Goal: Information Seeking & Learning: Learn about a topic

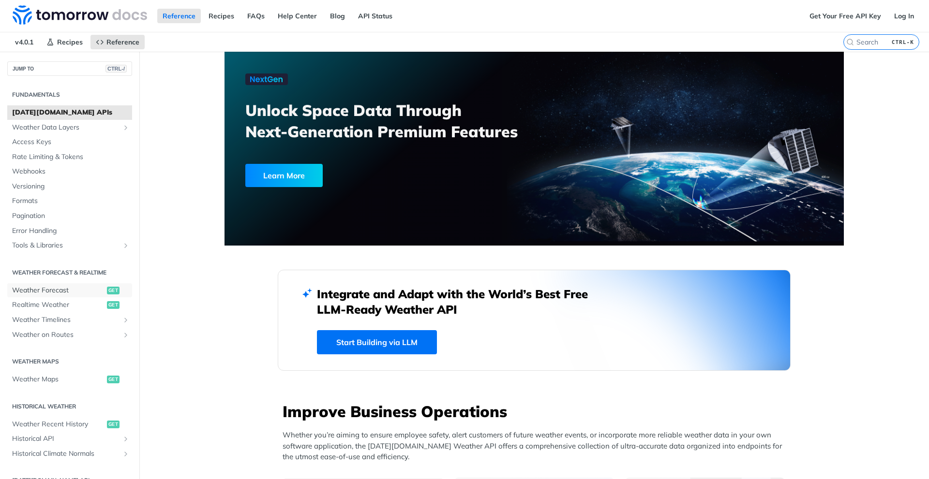
drag, startPoint x: 0, startPoint y: 0, endPoint x: 48, endPoint y: 284, distance: 288.5
click at [48, 284] on link "Weather Forecast get" at bounding box center [69, 290] width 125 height 15
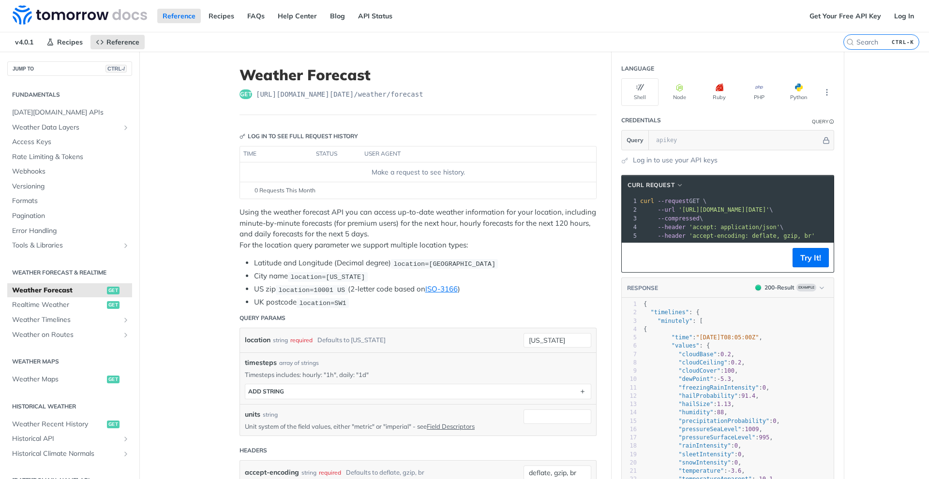
scroll to position [48, 0]
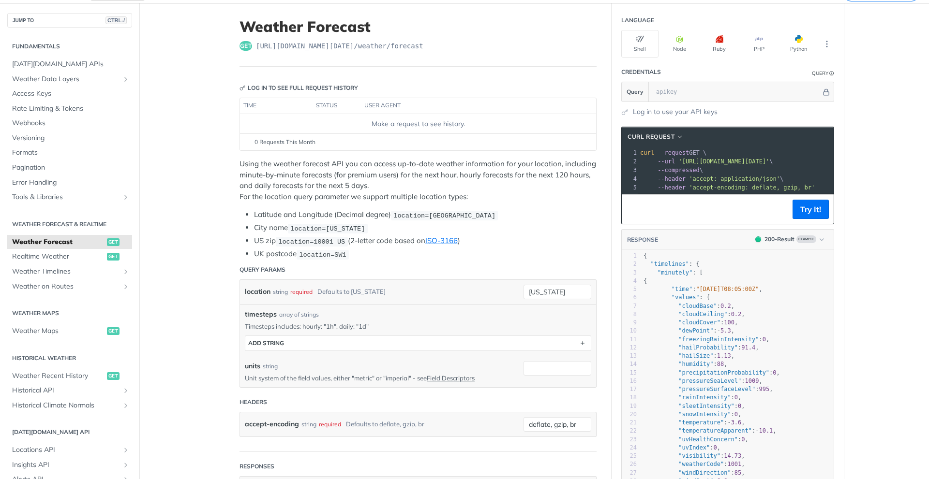
click at [678, 164] on span "'[URL][DOMAIN_NAME][DATE]'" at bounding box center [723, 161] width 91 height 7
copy span "[URL][DOMAIN_NAME][DATE]"
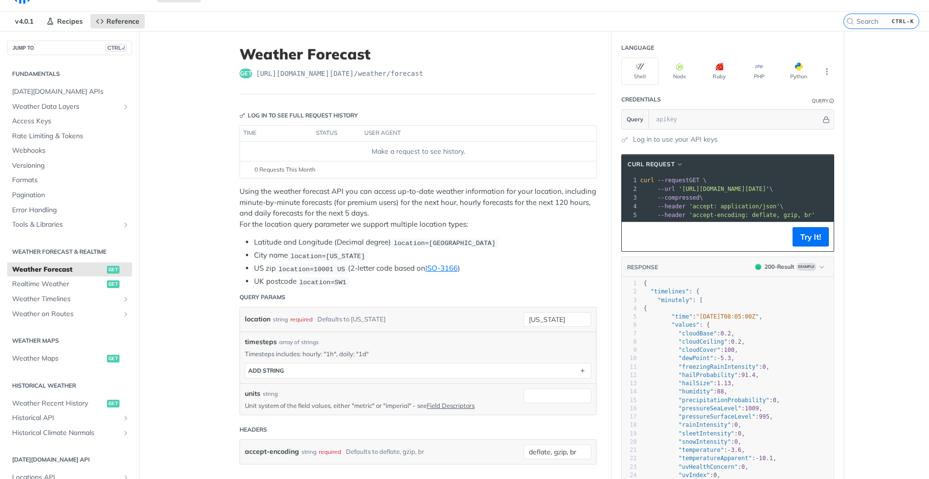
scroll to position [0, 0]
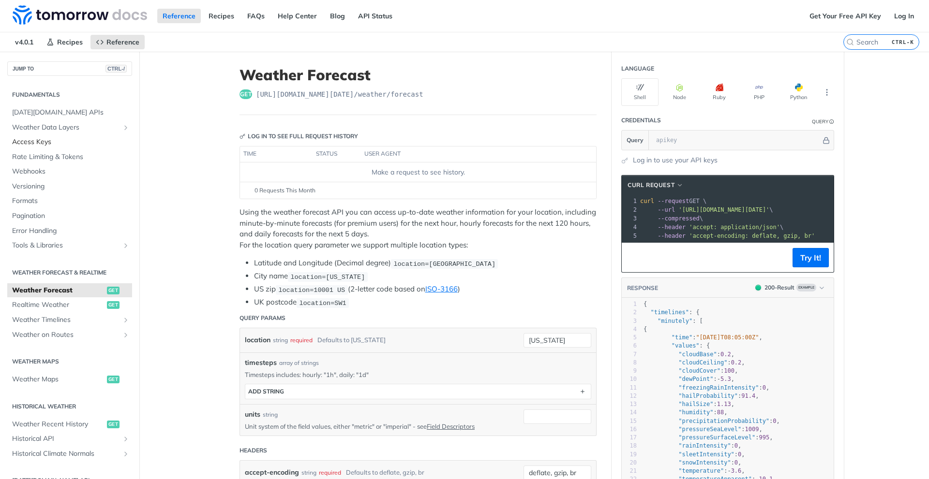
click at [46, 141] on span "Access Keys" at bounding box center [71, 142] width 118 height 10
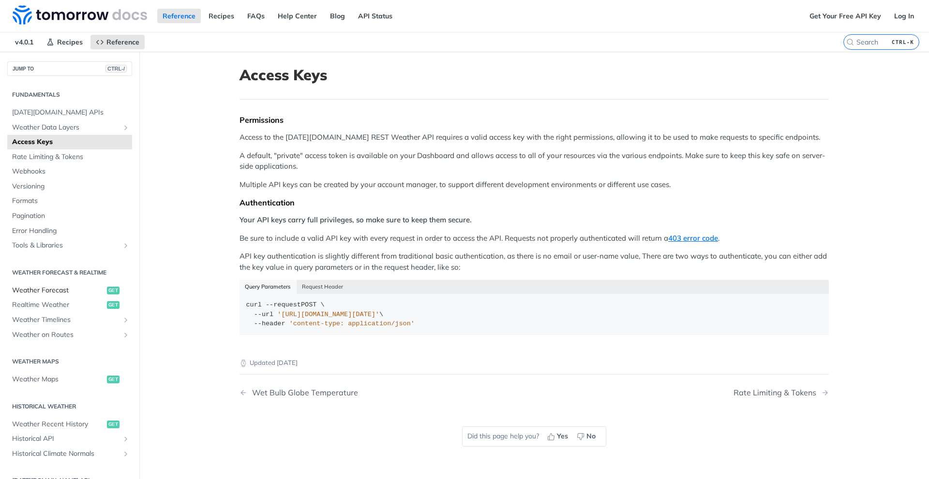
click at [52, 295] on span "Weather Forecast" at bounding box center [58, 291] width 92 height 10
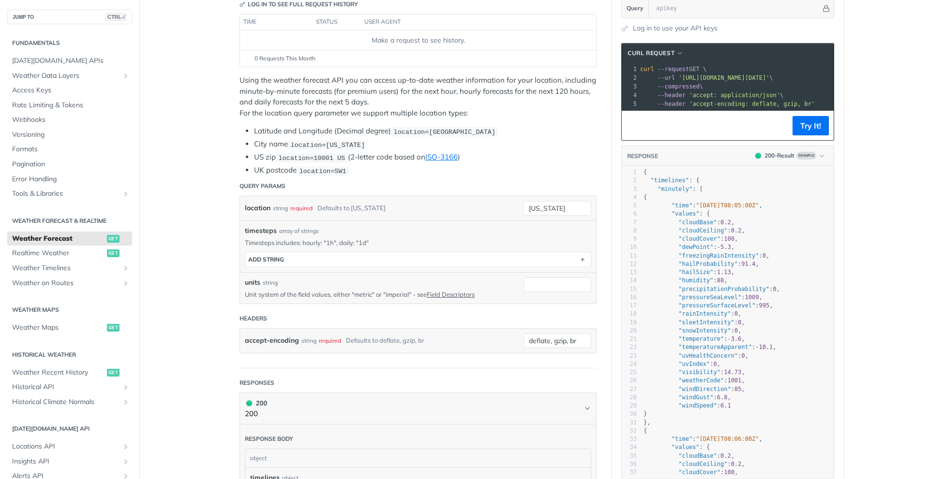
scroll to position [242, 0]
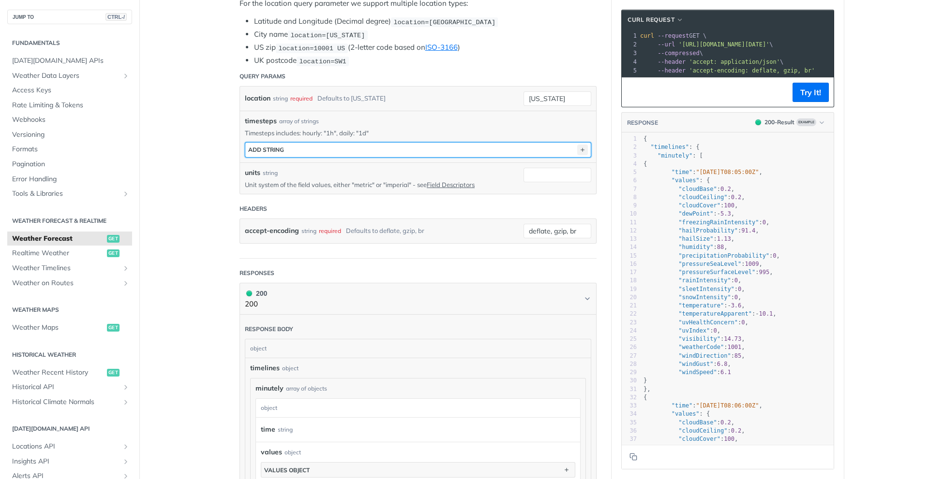
click at [579, 151] on icon "button" at bounding box center [582, 150] width 11 height 11
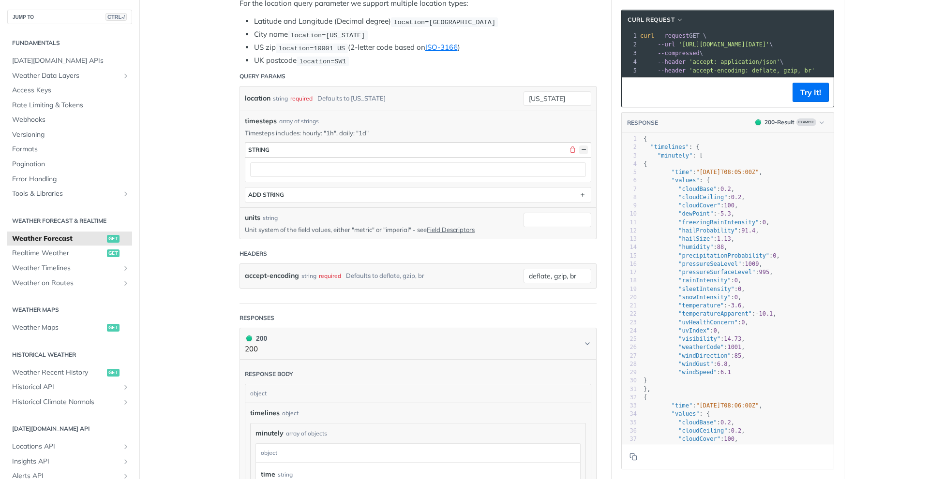
click at [579, 151] on button "button" at bounding box center [583, 150] width 9 height 9
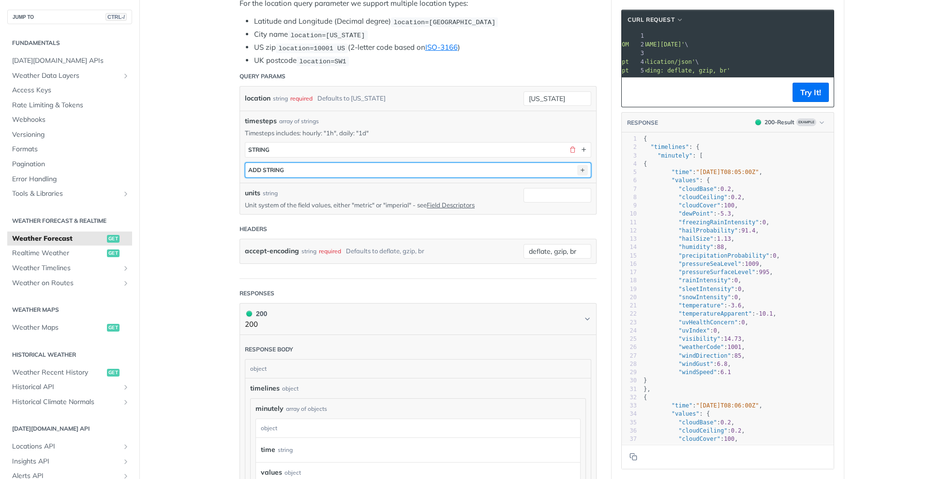
click at [580, 171] on icon "button" at bounding box center [582, 170] width 11 height 11
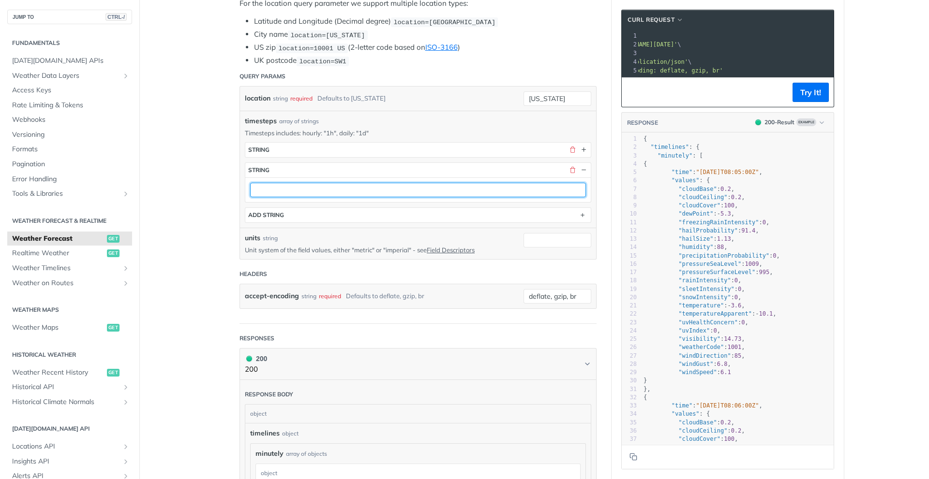
click at [537, 189] on input "text" at bounding box center [418, 190] width 336 height 15
type input "1h"
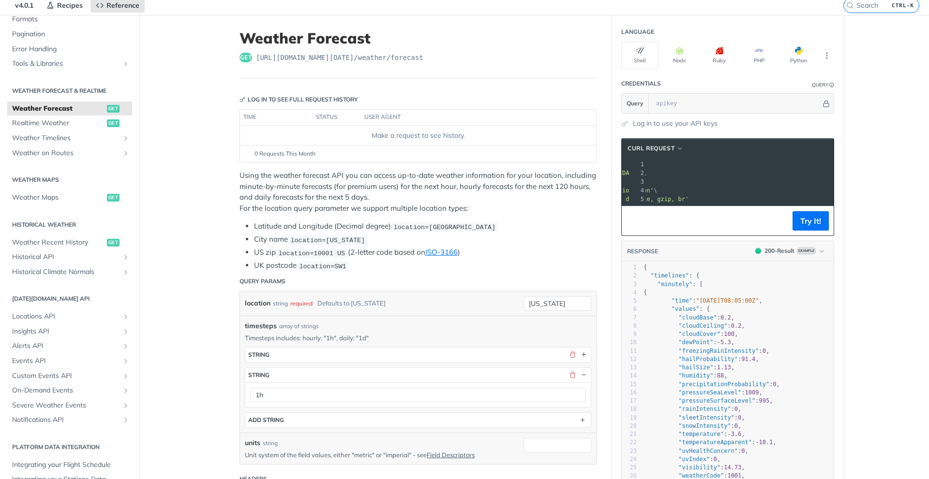
scroll to position [0, 0]
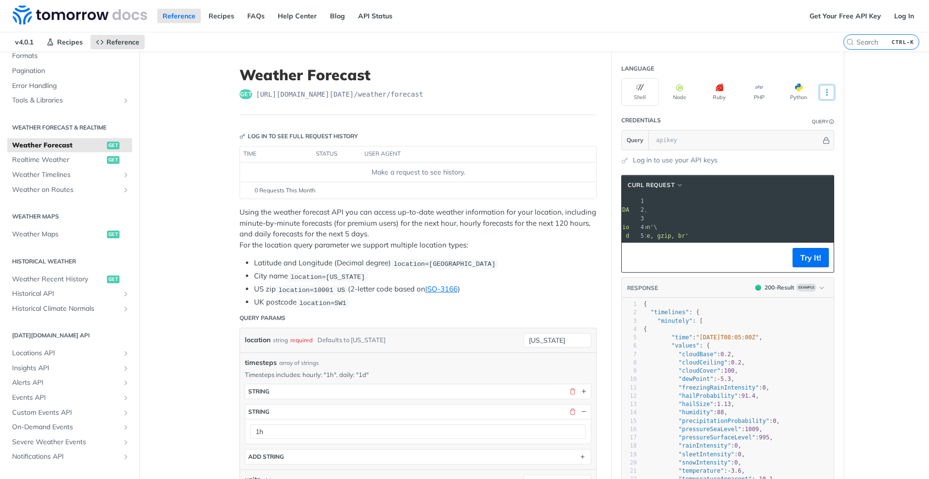
click at [824, 91] on icon "More ellipsis" at bounding box center [826, 92] width 9 height 9
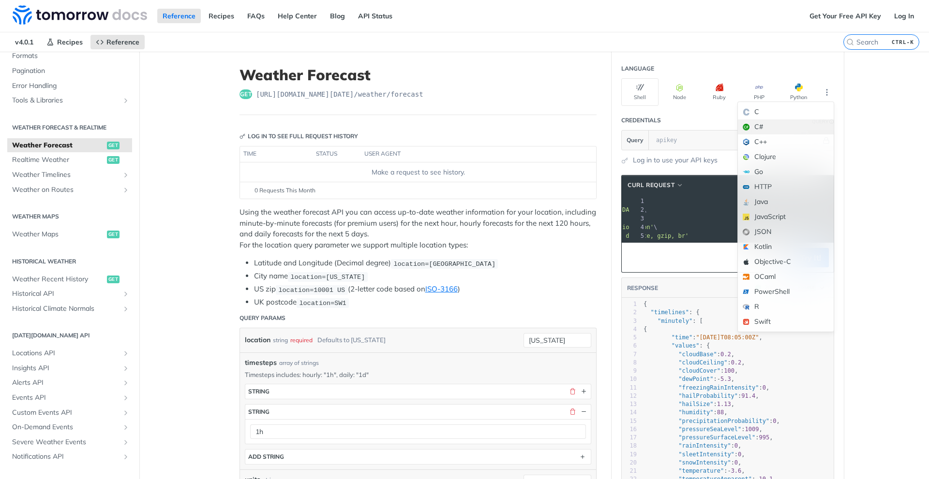
click at [760, 122] on div "C#" at bounding box center [786, 126] width 96 height 15
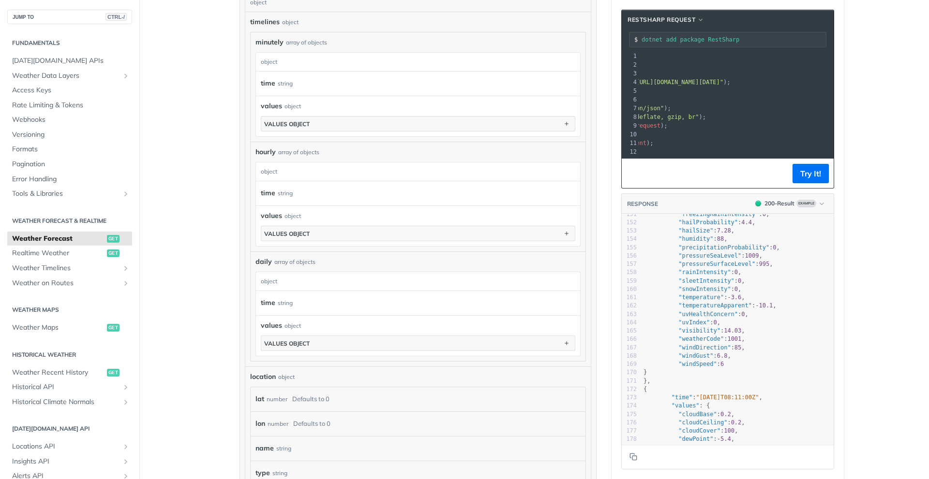
scroll to position [596, 0]
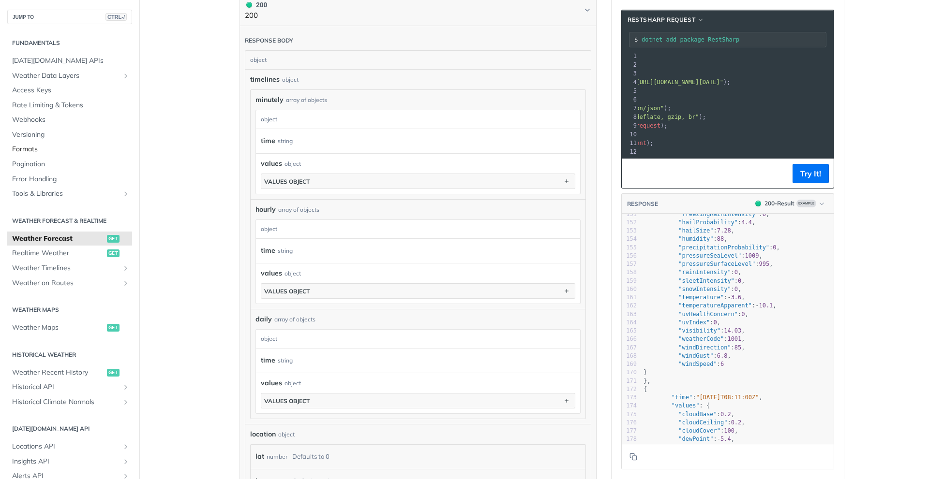
click at [30, 146] on span "Formats" at bounding box center [71, 150] width 118 height 10
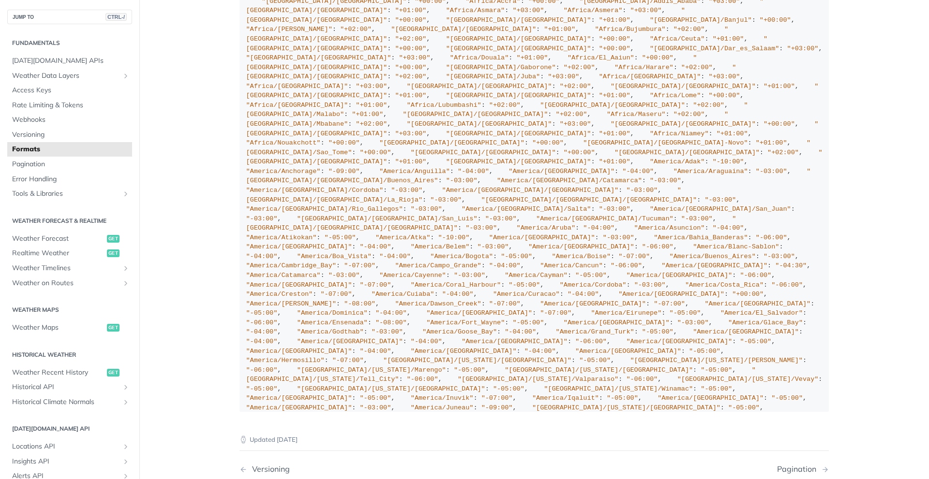
scroll to position [871, 0]
click at [41, 188] on link "Tools & Libraries" at bounding box center [69, 194] width 125 height 15
click at [50, 235] on span "Weather Forecast" at bounding box center [58, 239] width 92 height 10
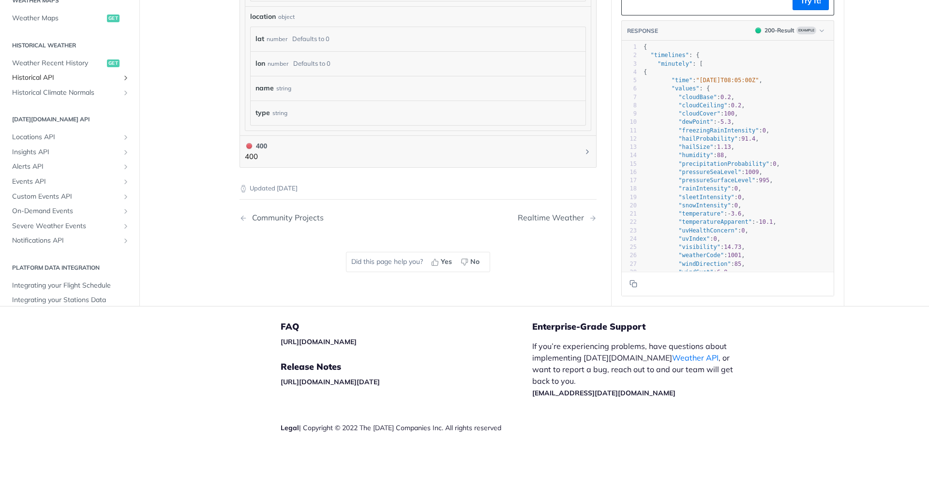
scroll to position [163, 0]
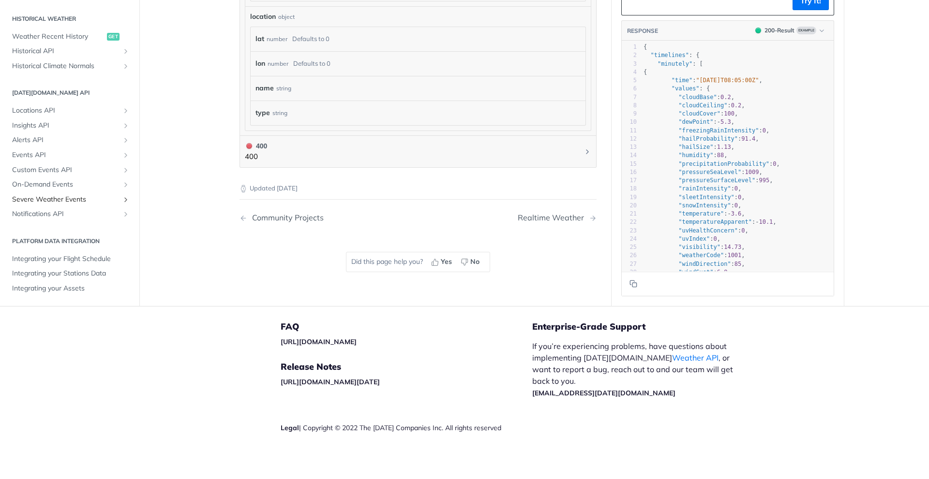
click at [76, 195] on span "Severe Weather Events" at bounding box center [65, 199] width 107 height 10
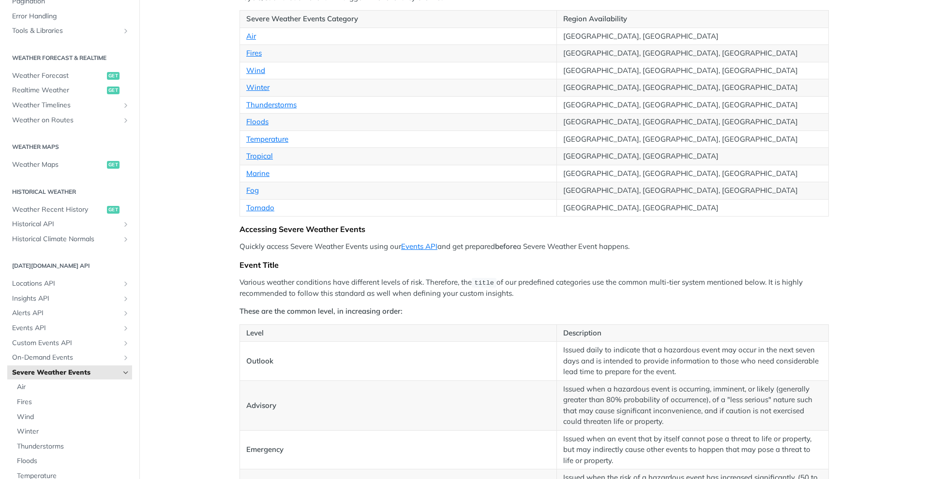
scroll to position [242, 0]
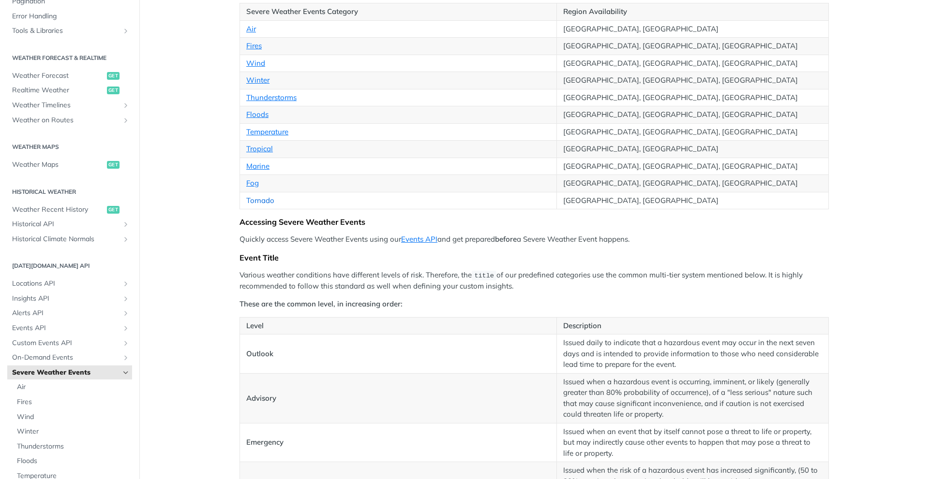
click at [260, 202] on link "Tornado" at bounding box center [260, 200] width 28 height 9
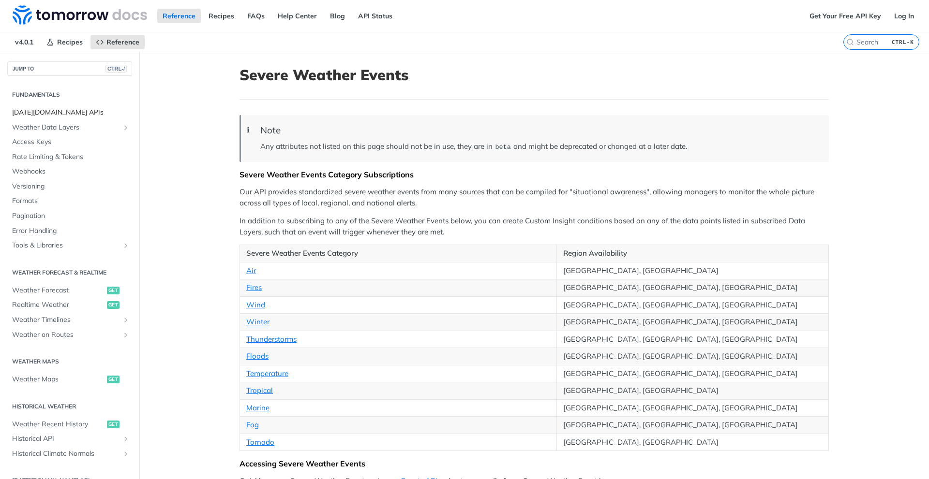
click at [58, 116] on span "[DATE][DOMAIN_NAME] APIs" at bounding box center [71, 113] width 118 height 10
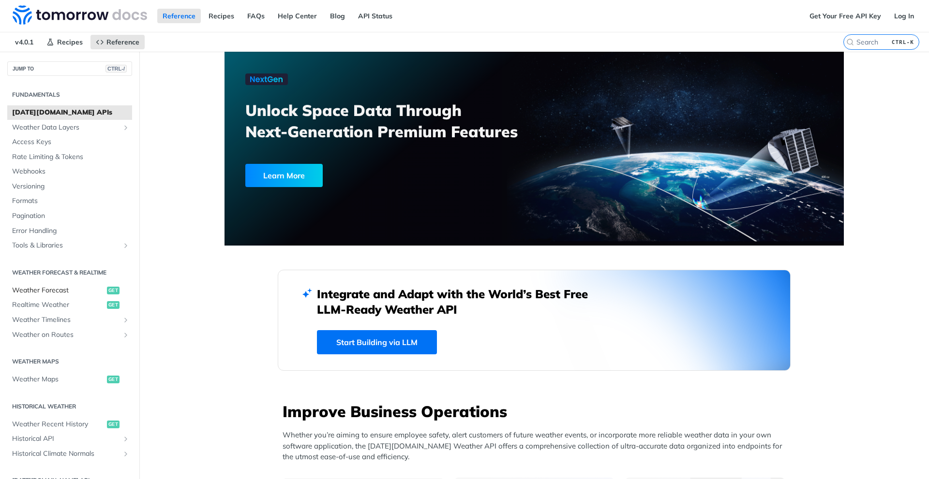
click at [59, 288] on span "Weather Forecast" at bounding box center [58, 291] width 92 height 10
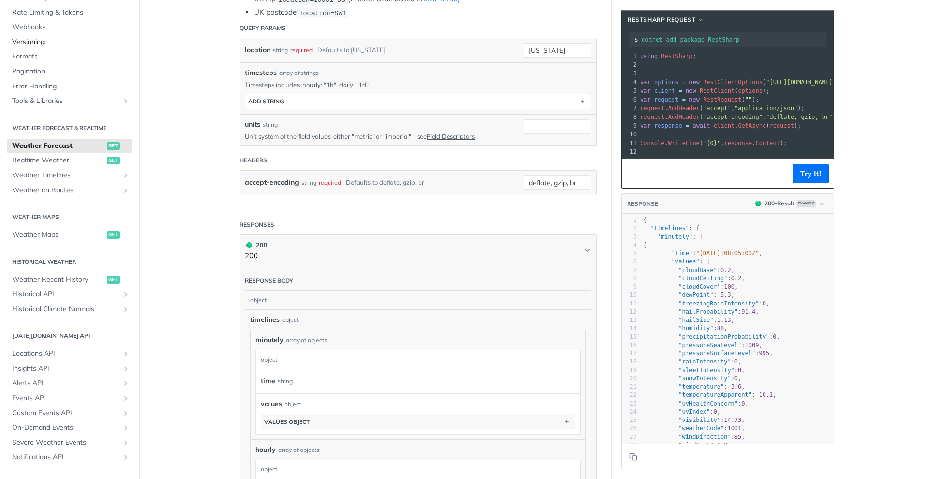
scroll to position [67, 0]
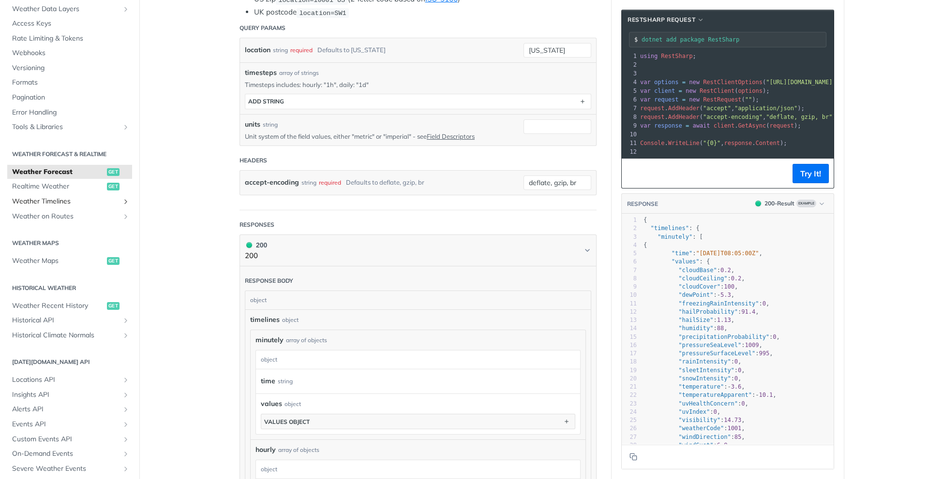
click at [66, 198] on span "Weather Timelines" at bounding box center [65, 202] width 107 height 10
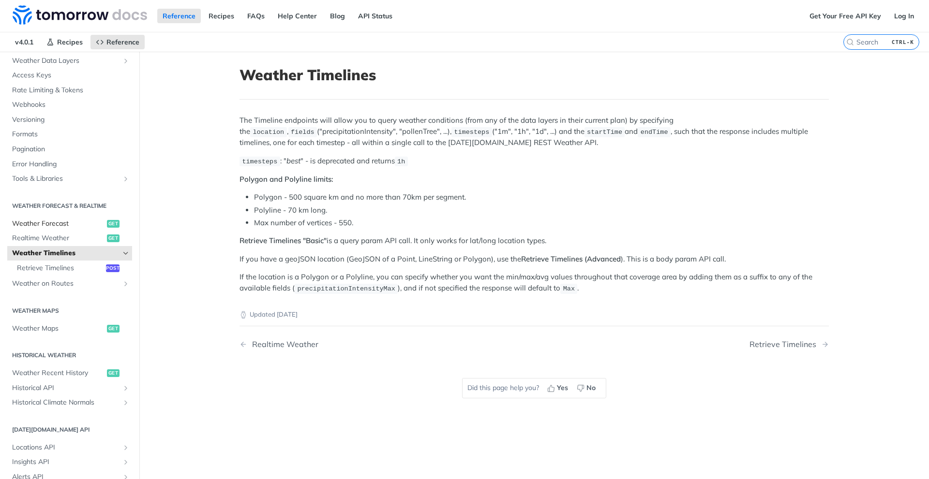
click at [56, 219] on span "Weather Forecast" at bounding box center [58, 224] width 92 height 10
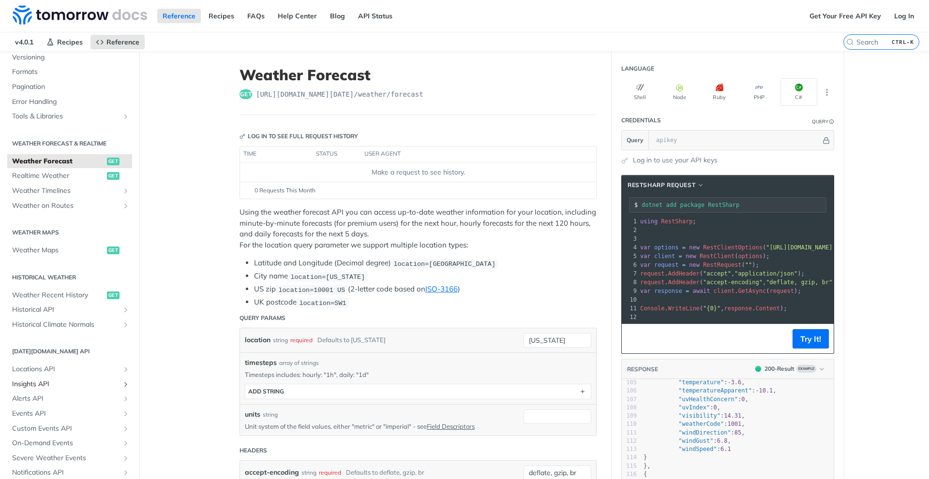
scroll to position [163, 0]
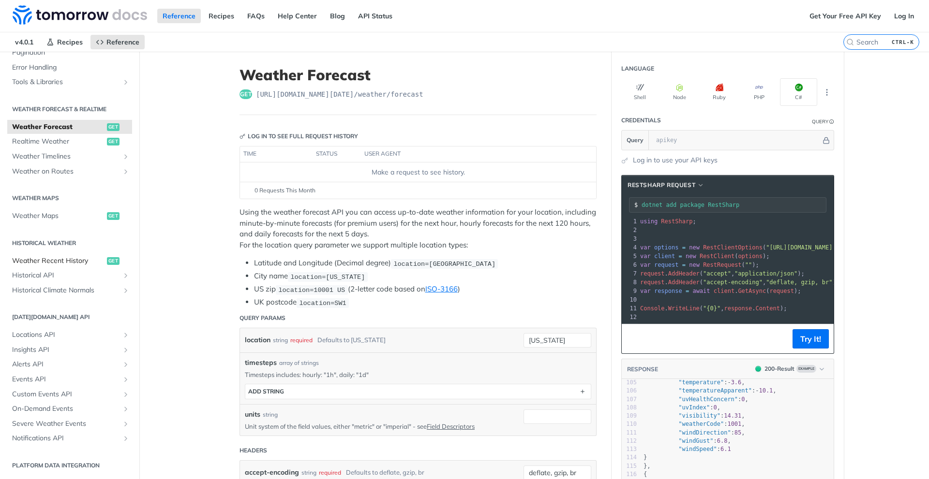
click at [56, 264] on span "Weather Recent History" at bounding box center [58, 261] width 92 height 10
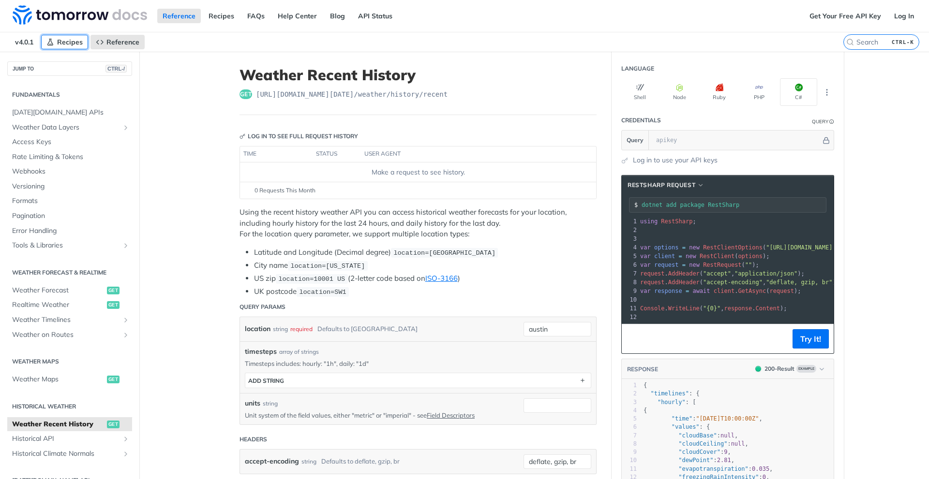
click at [68, 38] on span "Recipes" at bounding box center [70, 42] width 26 height 9
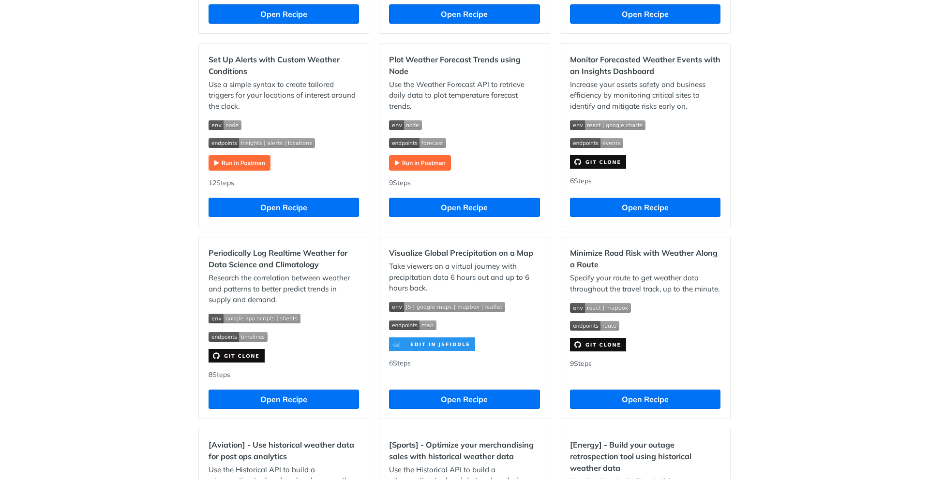
scroll to position [484, 0]
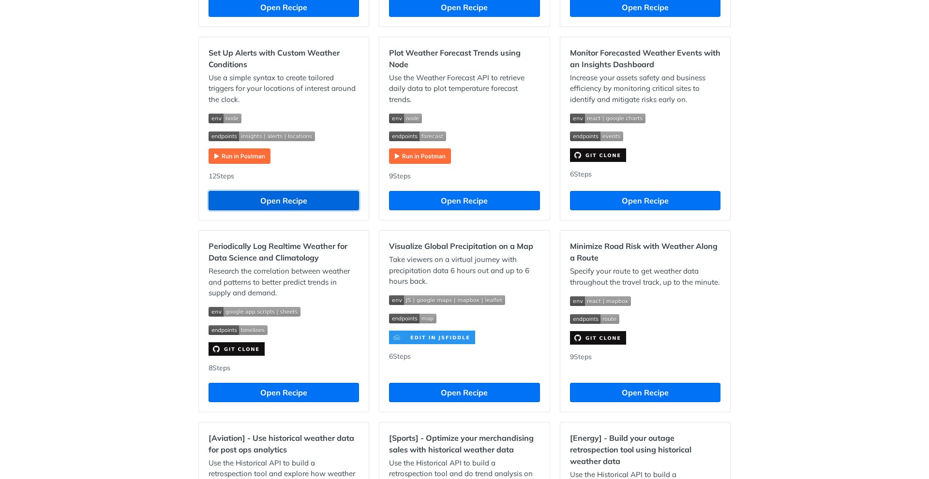
click at [270, 200] on button "Open Recipe" at bounding box center [283, 200] width 150 height 19
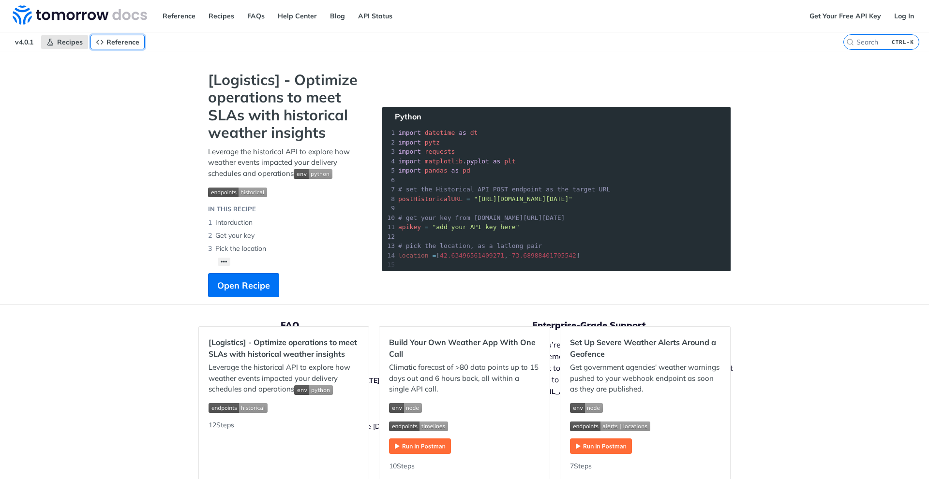
click at [126, 42] on span "Reference" at bounding box center [122, 42] width 33 height 9
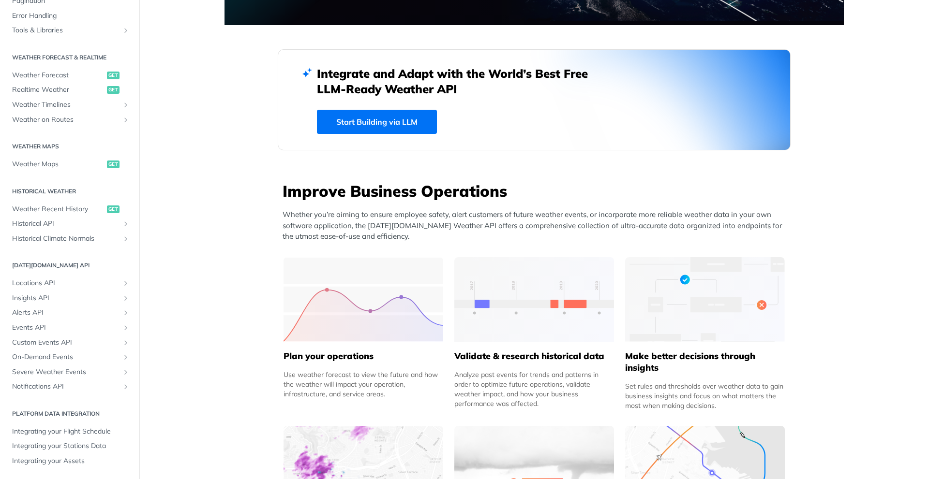
scroll to position [290, 0]
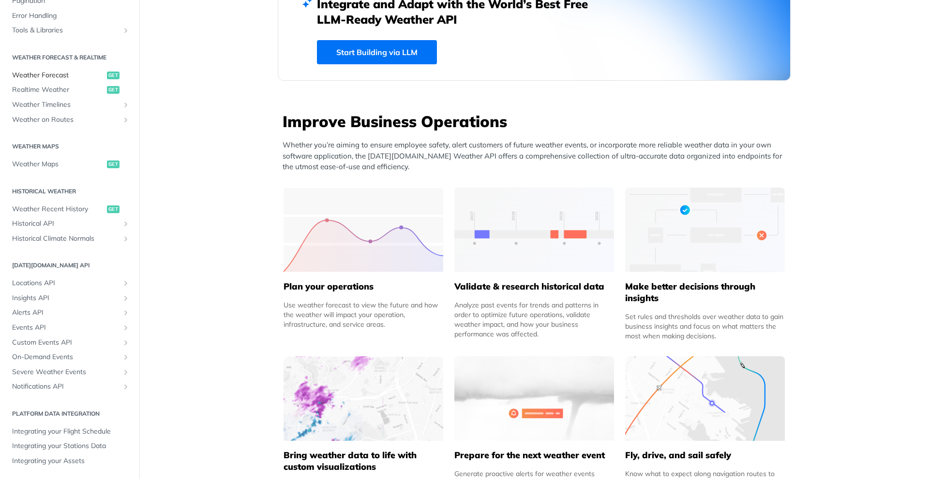
click at [56, 76] on span "Weather Forecast" at bounding box center [58, 76] width 92 height 10
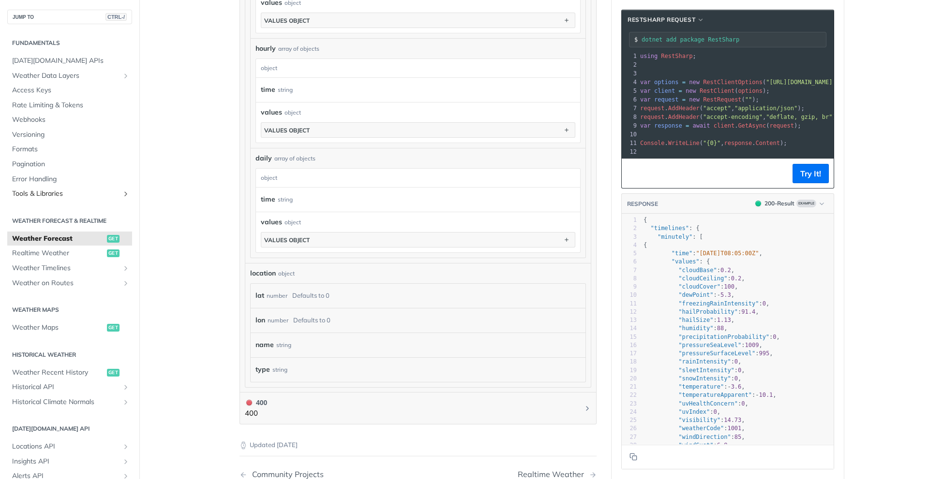
scroll to position [677, 0]
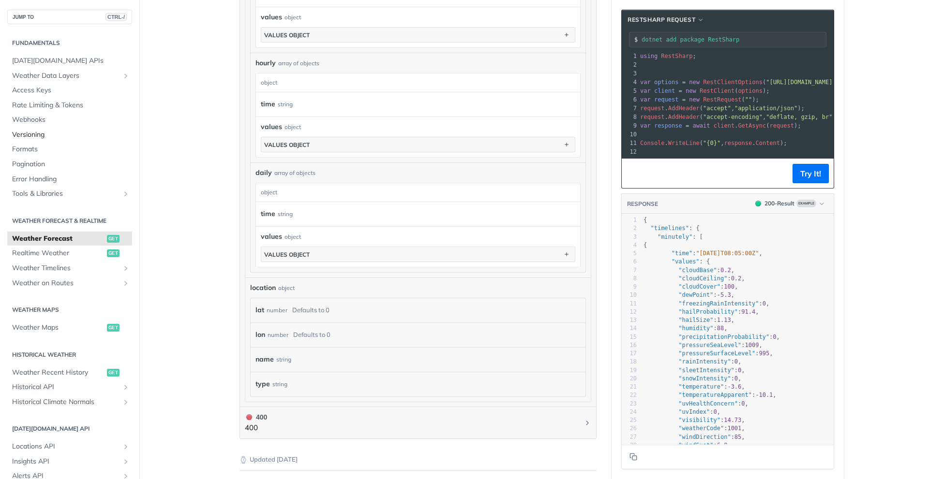
click at [36, 137] on span "Versioning" at bounding box center [71, 135] width 118 height 10
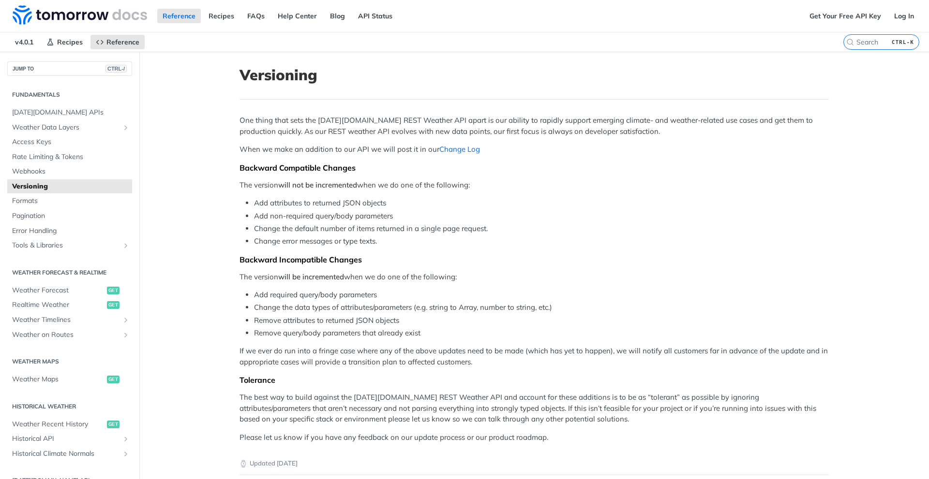
click at [454, 148] on link "Change Log" at bounding box center [459, 149] width 41 height 9
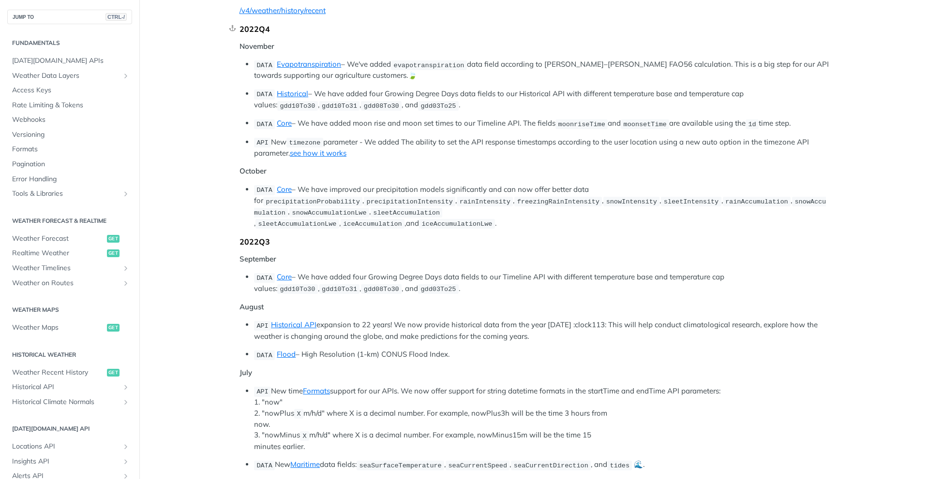
scroll to position [484, 0]
click at [277, 118] on link "Core" at bounding box center [284, 122] width 15 height 9
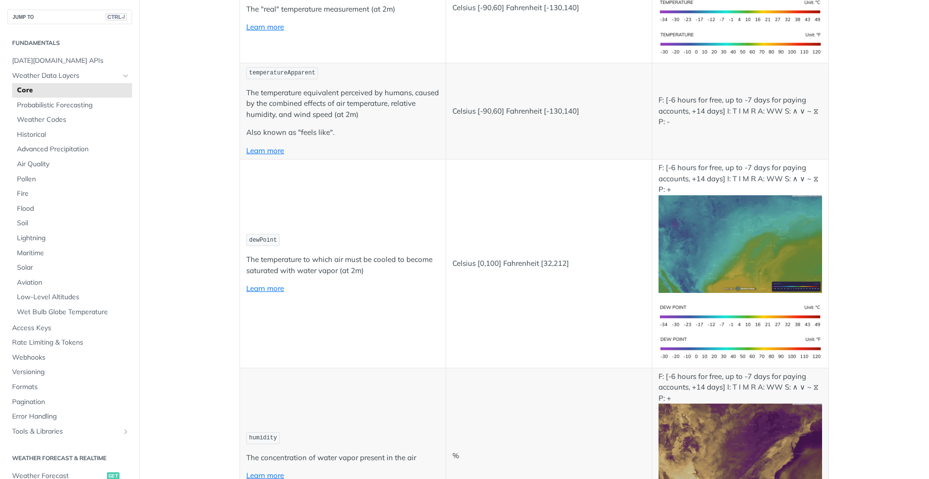
scroll to position [290, 0]
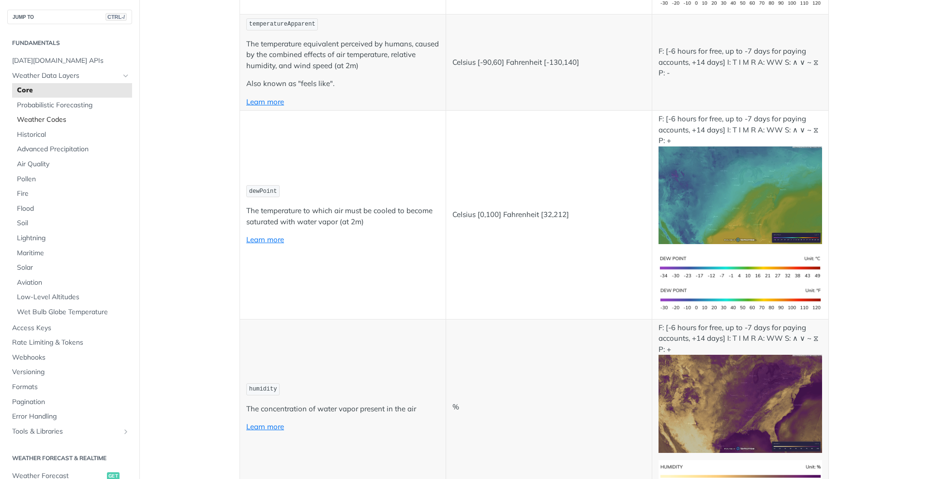
click at [47, 122] on span "Weather Codes" at bounding box center [73, 120] width 113 height 10
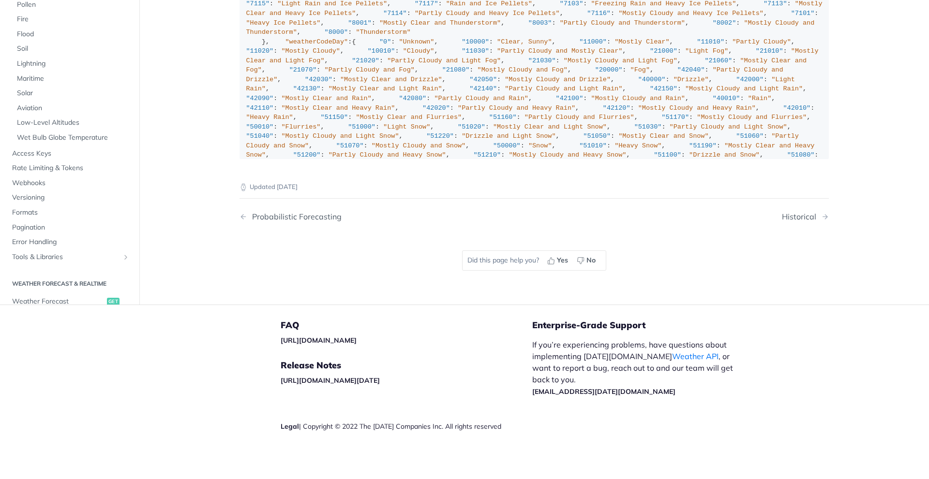
drag, startPoint x: 278, startPoint y: 266, endPoint x: 243, endPoint y: 26, distance: 242.4
click at [246, 26] on div ""weatherCode" : { "0" : "Unknown" , "1000" : "Clear, Sunny" , "1100" : "Mostly …" at bounding box center [534, 145] width 576 height 823
copy div ""weatherCode" : { "0" : "Unknown" , "1000" : "Clear, Sunny" , "1100" : "Mostly …"
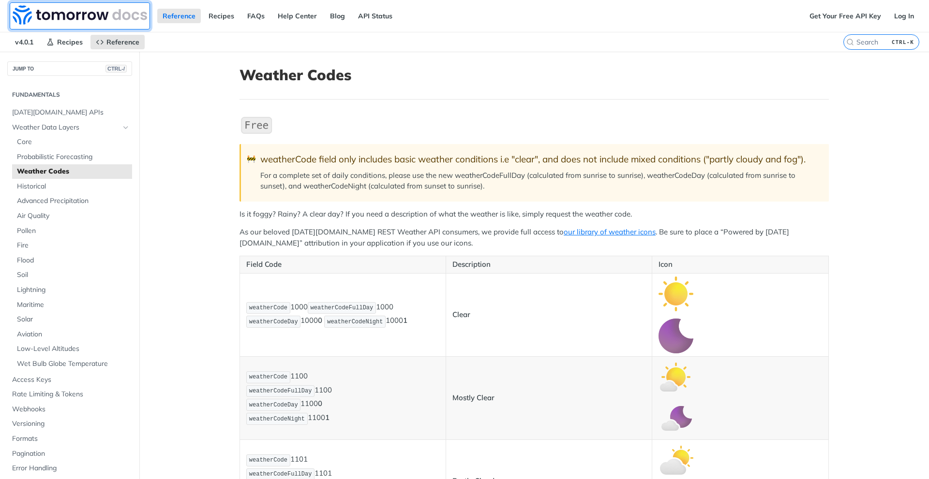
click at [30, 16] on img at bounding box center [80, 14] width 134 height 19
